Goal: Information Seeking & Learning: Learn about a topic

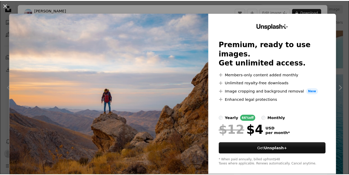
scroll to position [637, 0]
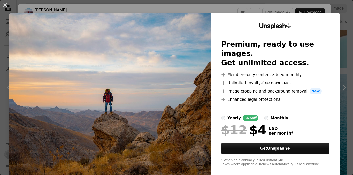
click at [339, 59] on div "An X shape Unsplash+ Premium, ready to use images. Get unlimited access. A plus…" at bounding box center [176, 87] width 353 height 175
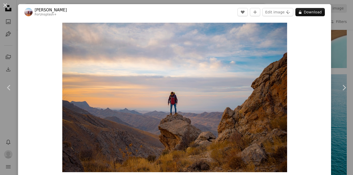
click at [335, 34] on div "An X shape Chevron left Chevron right [PERSON_NAME] For Unsplash+ A heart A plu…" at bounding box center [176, 87] width 353 height 175
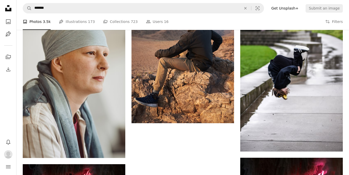
scroll to position [1406, 0]
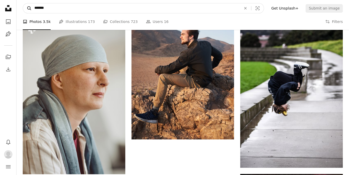
drag, startPoint x: 49, startPoint y: 7, endPoint x: 31, endPoint y: 7, distance: 17.3
click at [31, 7] on form "A magnifying glass ******* An X shape Visual search" at bounding box center [143, 8] width 241 height 10
type input "**********"
click at [23, 3] on button "A magnifying glass" at bounding box center [27, 8] width 9 height 10
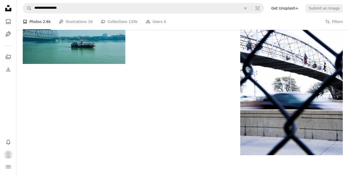
scroll to position [730, 0]
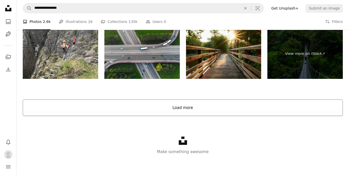
click at [178, 110] on button "Load more" at bounding box center [183, 108] width 320 height 17
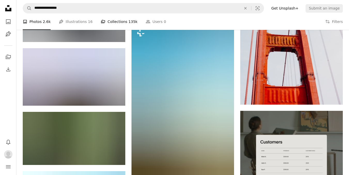
scroll to position [1930, 0]
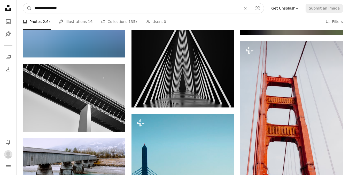
drag, startPoint x: 72, startPoint y: 10, endPoint x: 34, endPoint y: 2, distance: 39.3
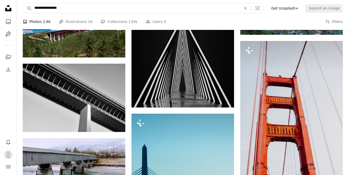
click at [34, 2] on nav "**********" at bounding box center [183, 8] width 332 height 17
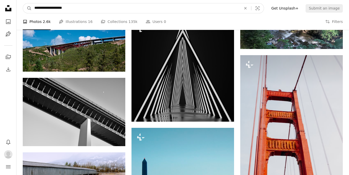
type input "**********"
click at [23, 3] on button "A magnifying glass" at bounding box center [27, 8] width 9 height 10
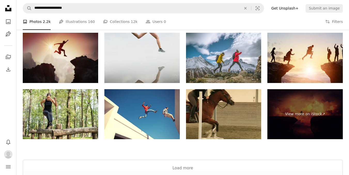
scroll to position [978, 0]
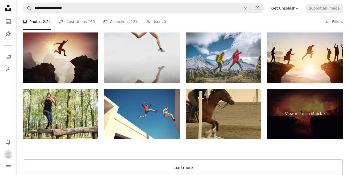
click at [148, 168] on button "Load more" at bounding box center [183, 168] width 320 height 17
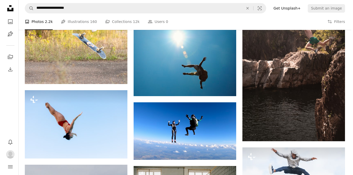
scroll to position [2550, 0]
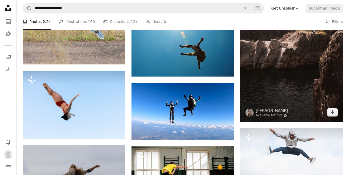
click at [283, 81] on img at bounding box center [291, 46] width 103 height 151
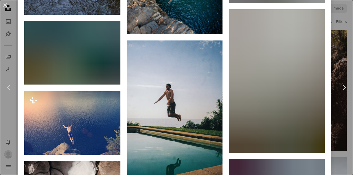
scroll to position [1267, 0]
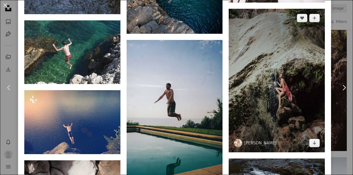
click at [282, 89] on img at bounding box center [277, 81] width 96 height 144
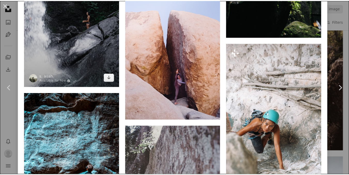
scroll to position [3170, 0]
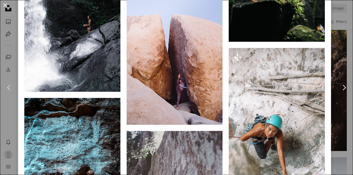
click at [4, 5] on button "An X shape" at bounding box center [5, 5] width 6 height 6
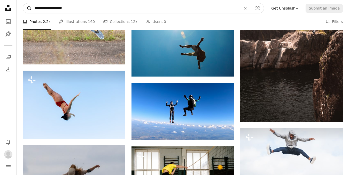
drag, startPoint x: 86, startPoint y: 7, endPoint x: 29, endPoint y: 7, distance: 57.6
click at [29, 7] on form "**********" at bounding box center [143, 8] width 241 height 10
type input "**********"
click at [23, 3] on button "A magnifying glass" at bounding box center [27, 8] width 9 height 10
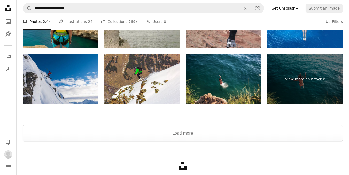
scroll to position [1234, 0]
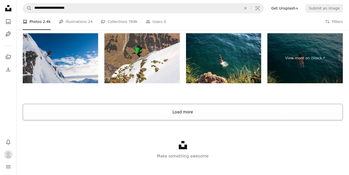
click at [162, 107] on button "Load more" at bounding box center [183, 112] width 320 height 17
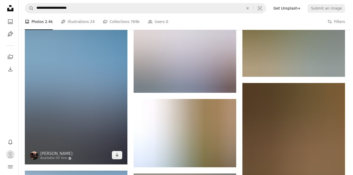
scroll to position [4123, 0]
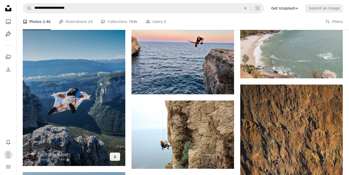
click at [90, 91] on img at bounding box center [74, 90] width 103 height 154
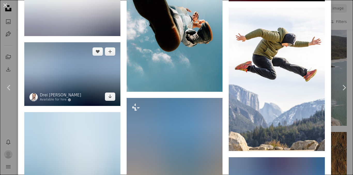
scroll to position [3072, 0]
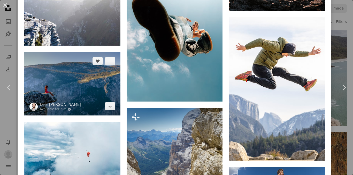
click at [94, 52] on img at bounding box center [72, 84] width 96 height 64
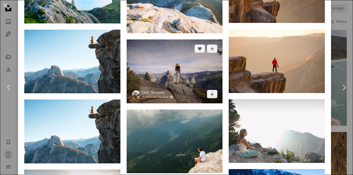
scroll to position [697, 0]
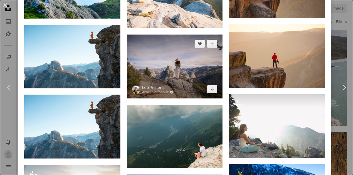
click at [179, 55] on img at bounding box center [175, 67] width 96 height 64
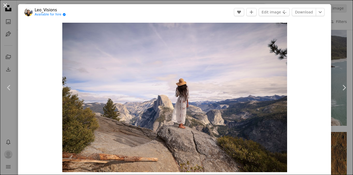
click at [8, 6] on button "An X shape" at bounding box center [5, 5] width 6 height 6
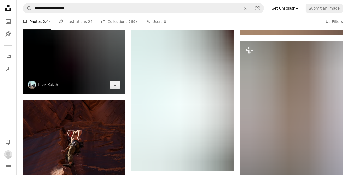
scroll to position [4663, 0]
